Goal: Information Seeking & Learning: Understand process/instructions

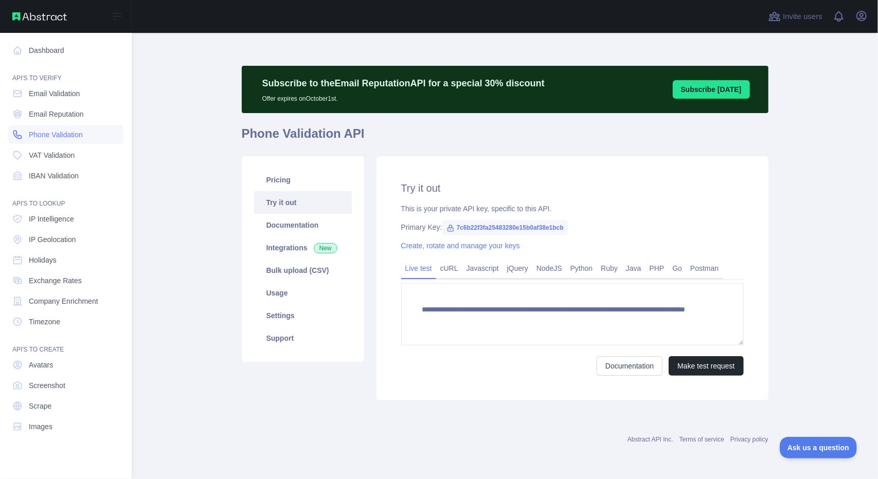
click at [68, 133] on span "Phone Validation" at bounding box center [56, 135] width 54 height 10
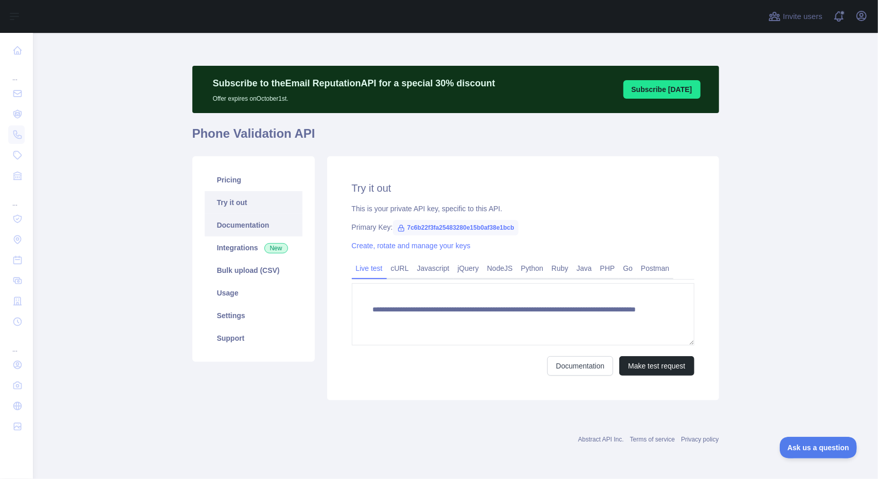
click at [223, 226] on link "Documentation" at bounding box center [254, 225] width 98 height 23
